Goal: Use online tool/utility: Utilize a website feature to perform a specific function

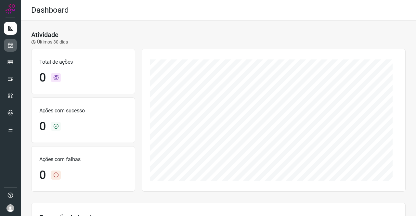
click at [7, 43] on icon at bounding box center [10, 45] width 7 height 6
click at [8, 42] on icon at bounding box center [10, 45] width 7 height 6
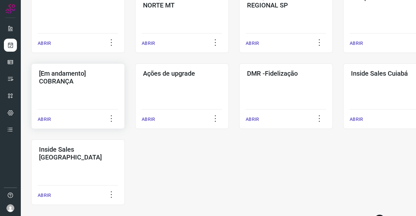
click at [77, 91] on div "[Em andamento] COBRANÇA ABRIR" at bounding box center [78, 96] width 94 height 66
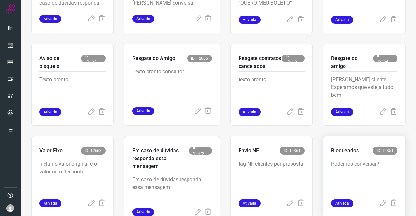
scroll to position [286, 0]
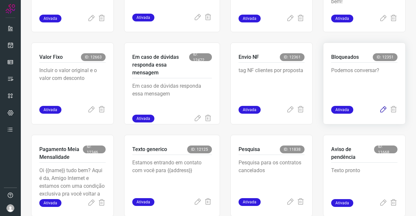
click at [379, 110] on icon at bounding box center [383, 110] width 8 height 8
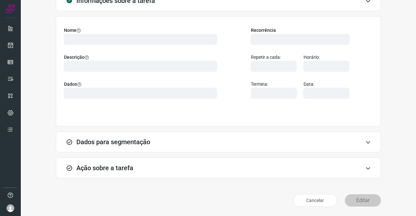
scroll to position [37, 0]
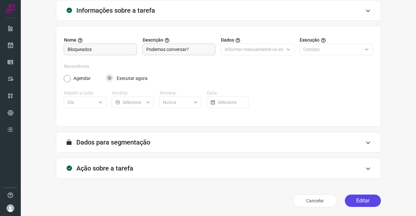
click at [351, 196] on button "Editar" at bounding box center [362, 200] width 36 height 12
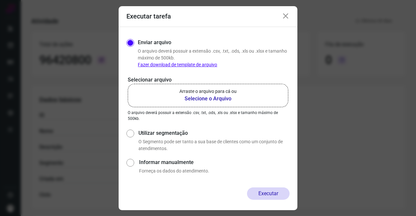
click at [206, 97] on b "Selecione o Arquivo" at bounding box center [207, 99] width 57 height 8
click at [0, 0] on input "Arraste o arquivo para cá ou Selecione o Arquivo" at bounding box center [0, 0] width 0 height 0
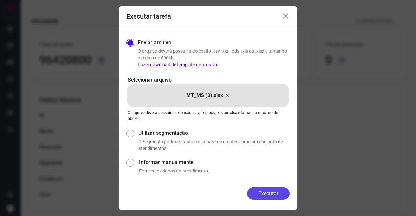
click at [271, 190] on button "Executar" at bounding box center [268, 193] width 43 height 12
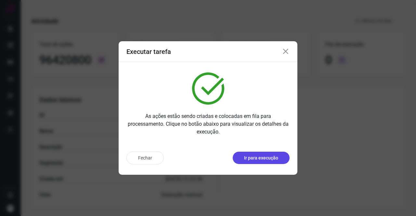
click at [244, 156] on p "Ir para execução" at bounding box center [261, 158] width 34 height 7
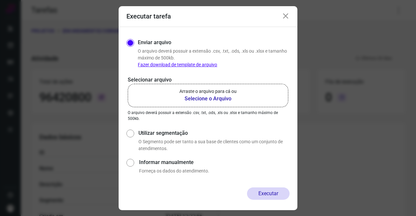
click at [205, 102] on b "Selecione o Arquivo" at bounding box center [207, 99] width 57 height 8
click at [0, 0] on input "Arraste o arquivo para cá ou Selecione o Arquivo" at bounding box center [0, 0] width 0 height 0
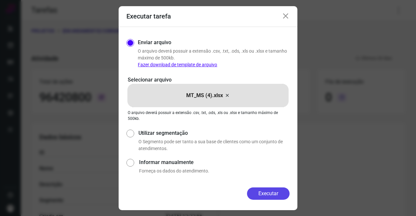
click at [266, 191] on button "Executar" at bounding box center [268, 193] width 43 height 12
